Goal: Find specific page/section: Find specific page/section

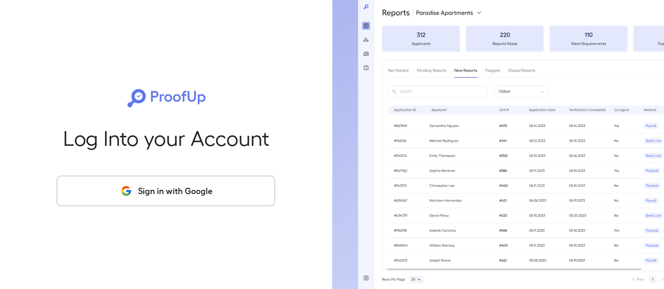
click at [191, 188] on button "Sign in with Google" at bounding box center [166, 191] width 218 height 30
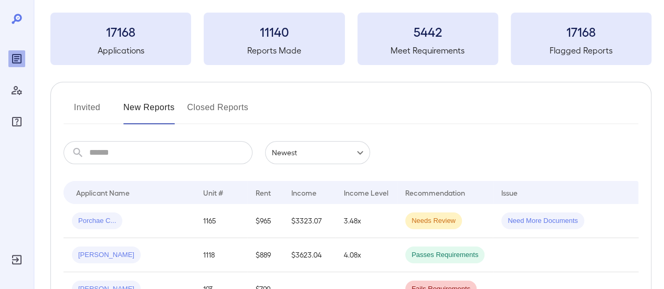
scroll to position [105, 0]
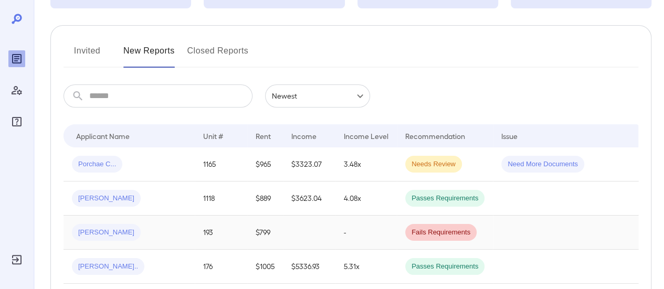
click at [139, 230] on div "[PERSON_NAME]" at bounding box center [129, 232] width 114 height 17
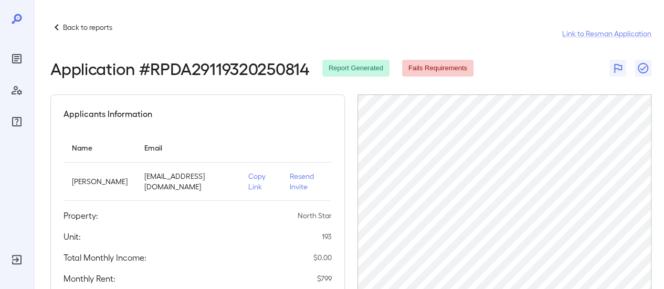
click at [251, 174] on p "Copy Link" at bounding box center [260, 181] width 25 height 21
